Goal: Task Accomplishment & Management: Manage account settings

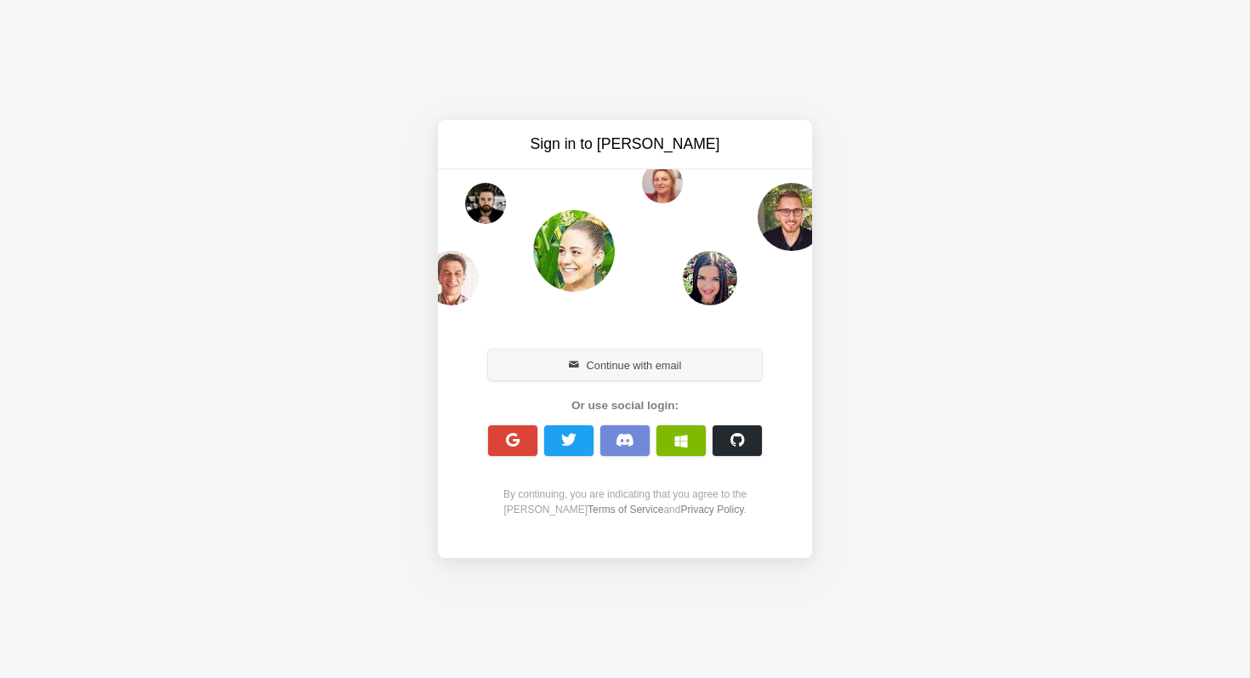
click at [632, 359] on button "Continue with email" at bounding box center [625, 364] width 274 height 31
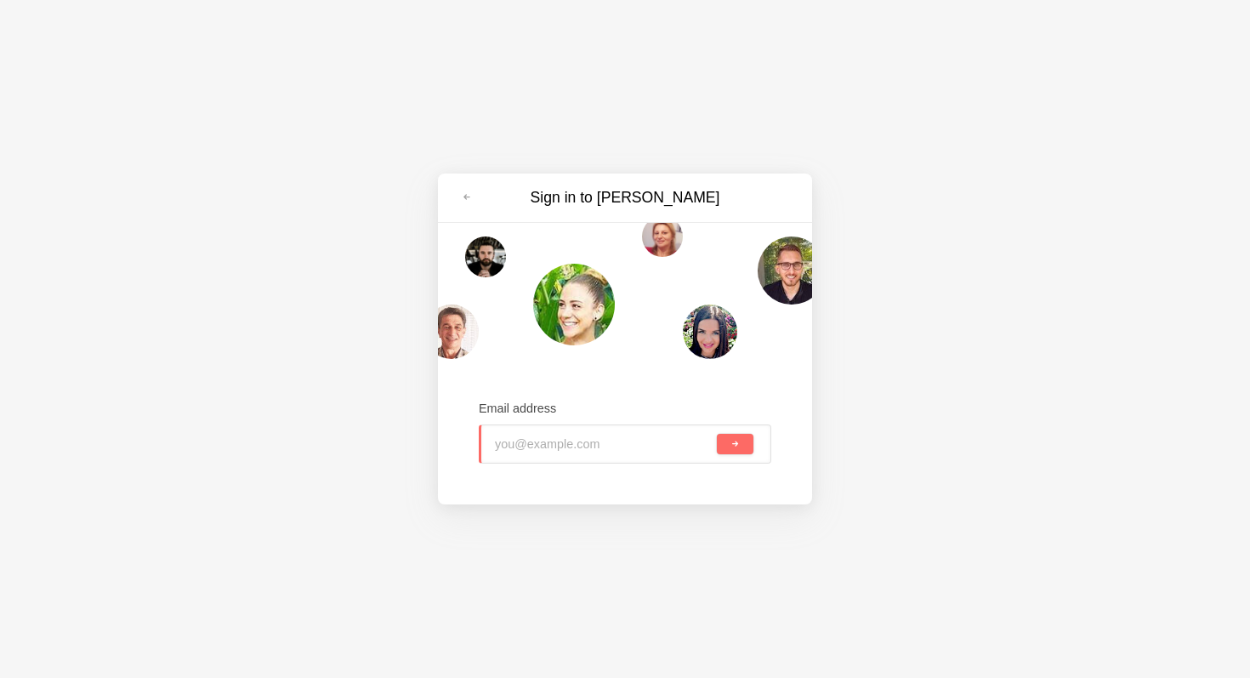
click at [562, 430] on input "email" at bounding box center [604, 443] width 218 height 37
type input "arwa.farrukh@ga4gh.org"
click at [717, 434] on button "submit" at bounding box center [735, 444] width 37 height 20
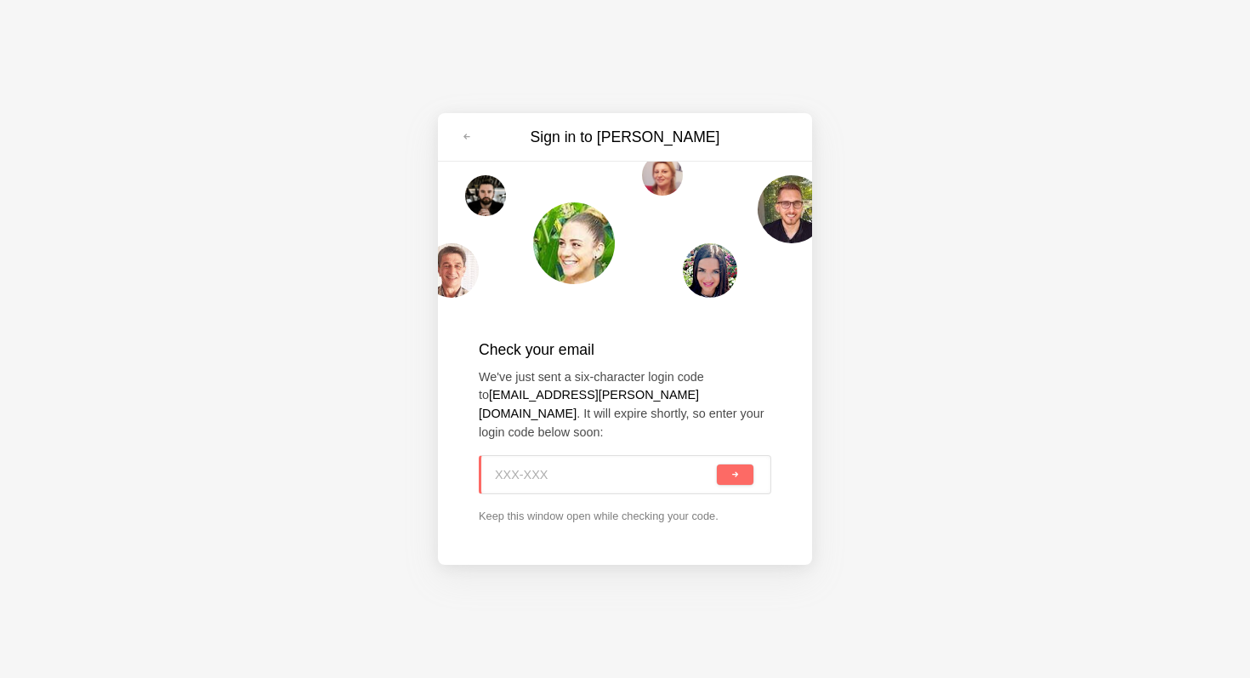
click at [650, 469] on input at bounding box center [604, 474] width 218 height 37
paste input "1X3-3QK"
type input "1X3-3QK"
click at [733, 470] on span "submit" at bounding box center [734, 474] width 9 height 9
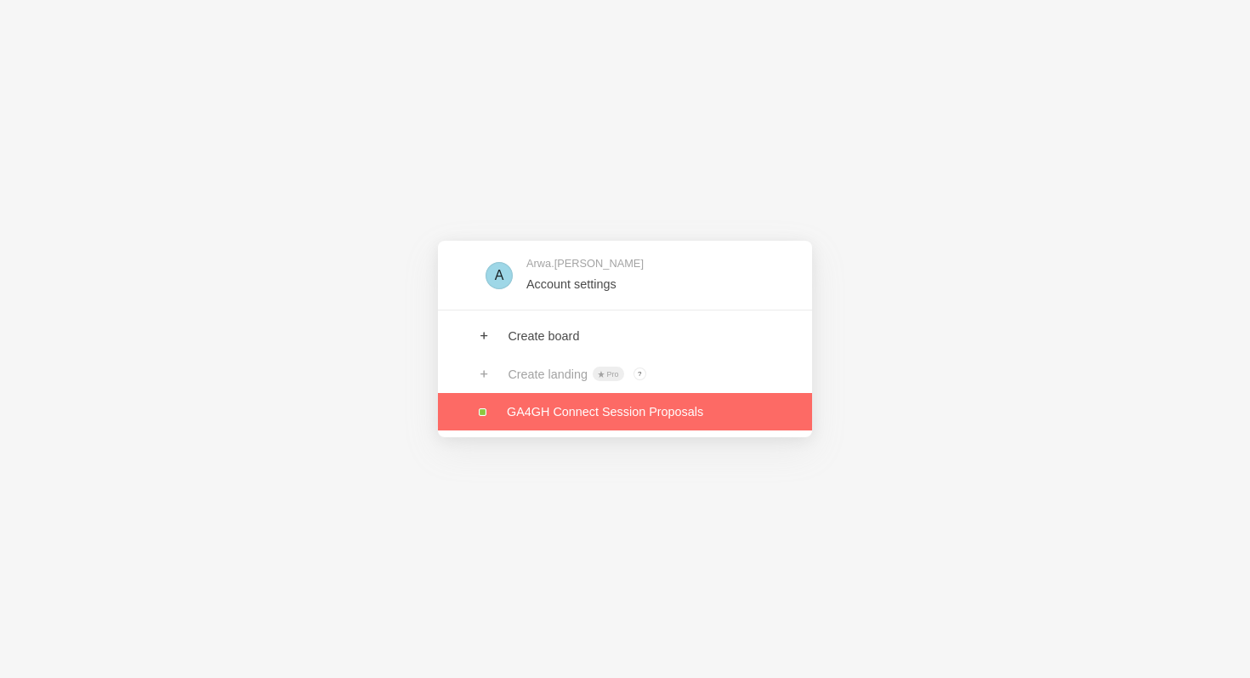
click at [624, 419] on link at bounding box center [625, 411] width 374 height 37
